Goal: Find specific page/section: Find specific page/section

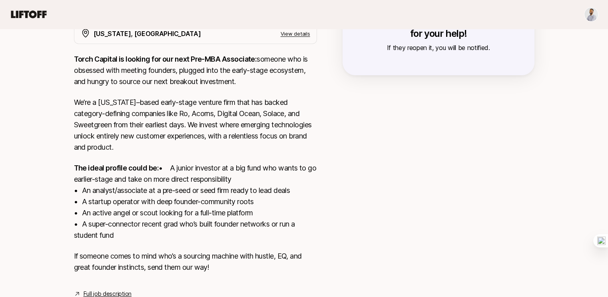
scroll to position [199, 0]
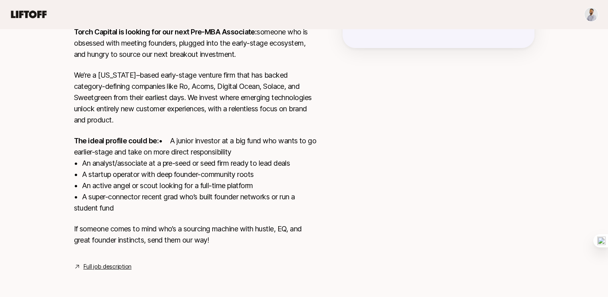
click at [91, 268] on link "Full job description" at bounding box center [108, 266] width 48 height 10
click at [22, 6] on nav at bounding box center [304, 14] width 608 height 29
click at [27, 12] on icon at bounding box center [29, 14] width 36 height 8
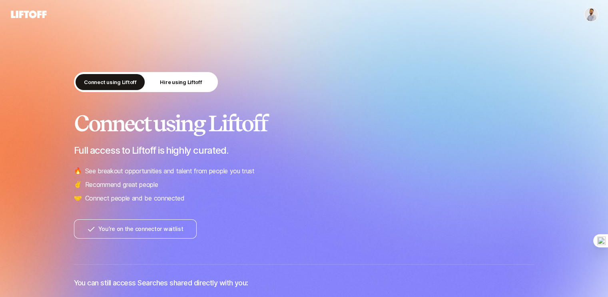
click at [588, 14] on html "Connect using Liftoff Hire using Liftoff Connect using Liftoff Full access to L…" at bounding box center [304, 148] width 608 height 297
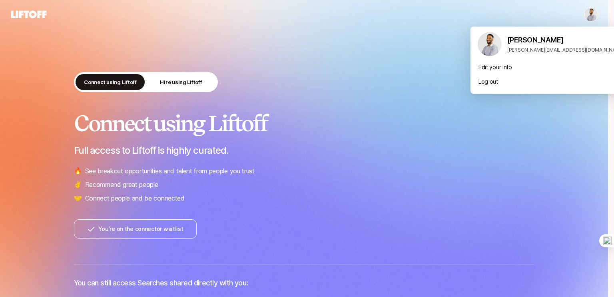
click at [309, 137] on html "Connect using Liftoff Hire using Liftoff Connect using Liftoff Full access to L…" at bounding box center [307, 148] width 614 height 297
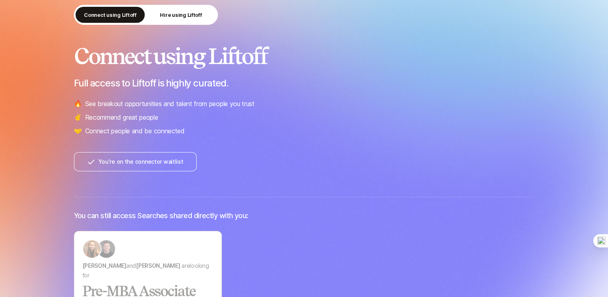
scroll to position [75, 0]
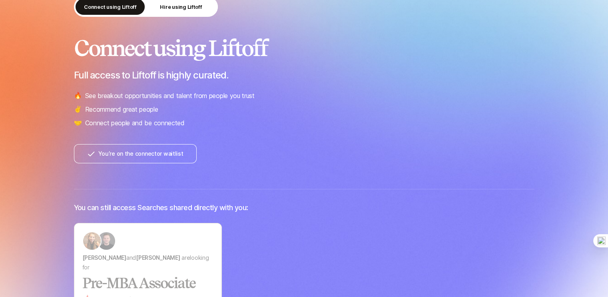
click at [21, 121] on div "Connect using Liftoff Hire using Liftoff Connect using Liftoff Full access to L…" at bounding box center [304, 144] width 608 height 438
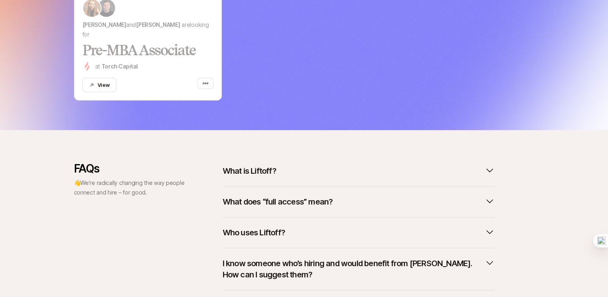
scroll to position [363, 0]
